Goal: Task Accomplishment & Management: Complete application form

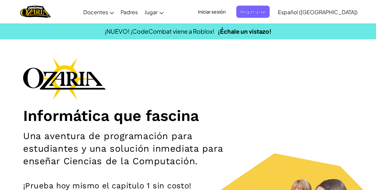
click at [226, 13] on font "Iniciar sesión" at bounding box center [212, 12] width 28 height 6
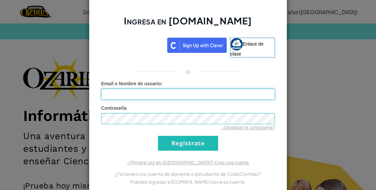
click at [239, 93] on input "Email o Nombre de usuario :" at bounding box center [188, 94] width 174 height 11
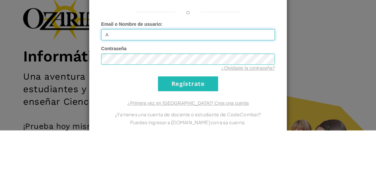
type input "[EMAIL_ADDRESS][DOMAIN_NAME]"
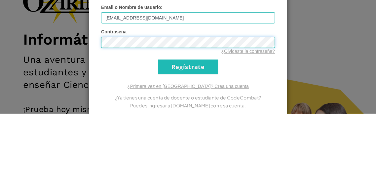
click at [158, 136] on input "Regístrate" at bounding box center [188, 143] width 60 height 15
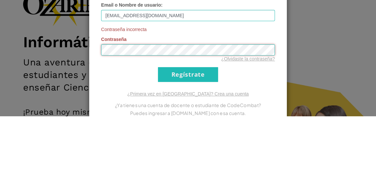
click at [158, 141] on input "Regístrate" at bounding box center [188, 148] width 60 height 15
